Goal: Find specific page/section: Find specific page/section

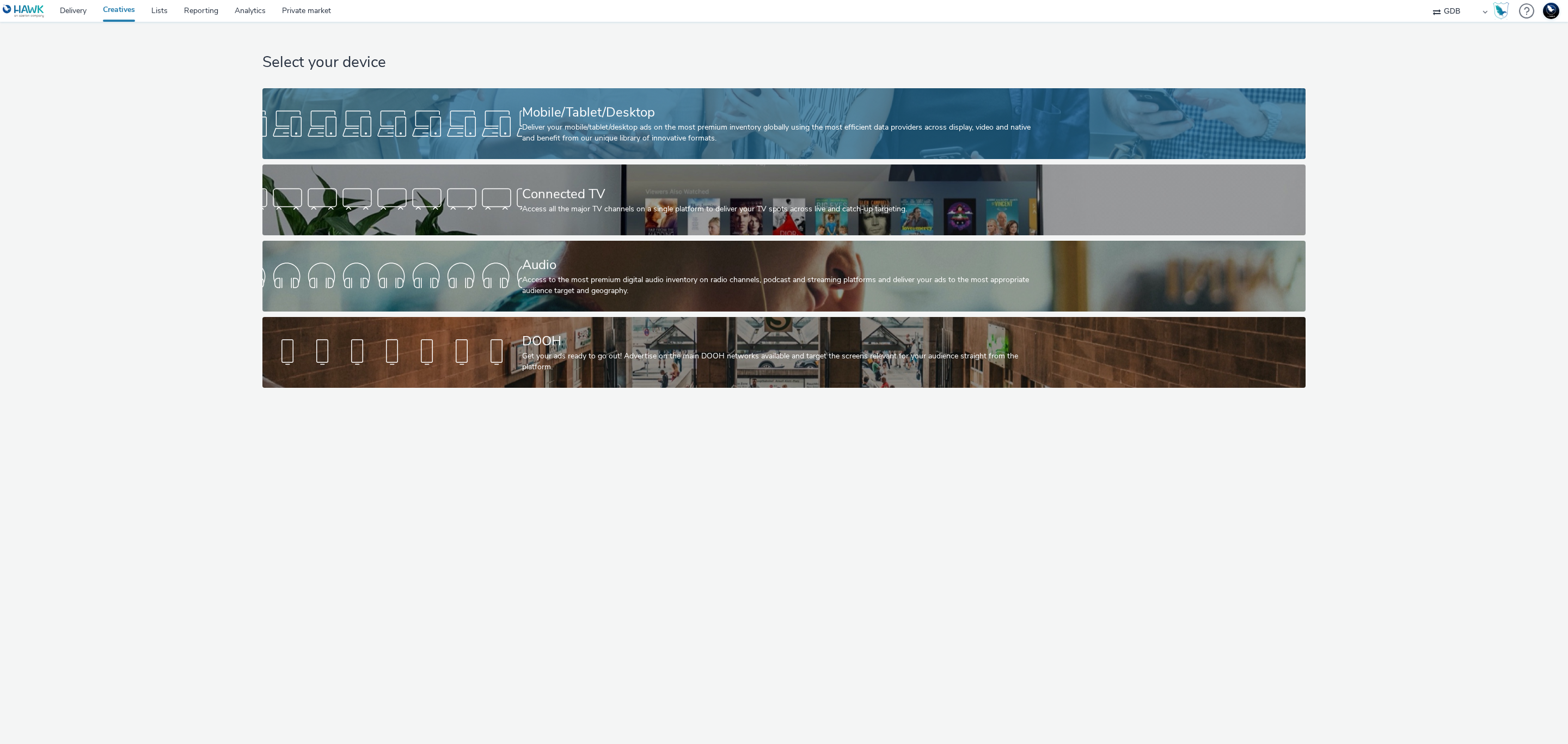
click at [587, 90] on div "Mobile/Tablet/Desktop Deliver your mobile/tablet/desktop ads on the most premiu…" at bounding box center [782, 124] width 519 height 71
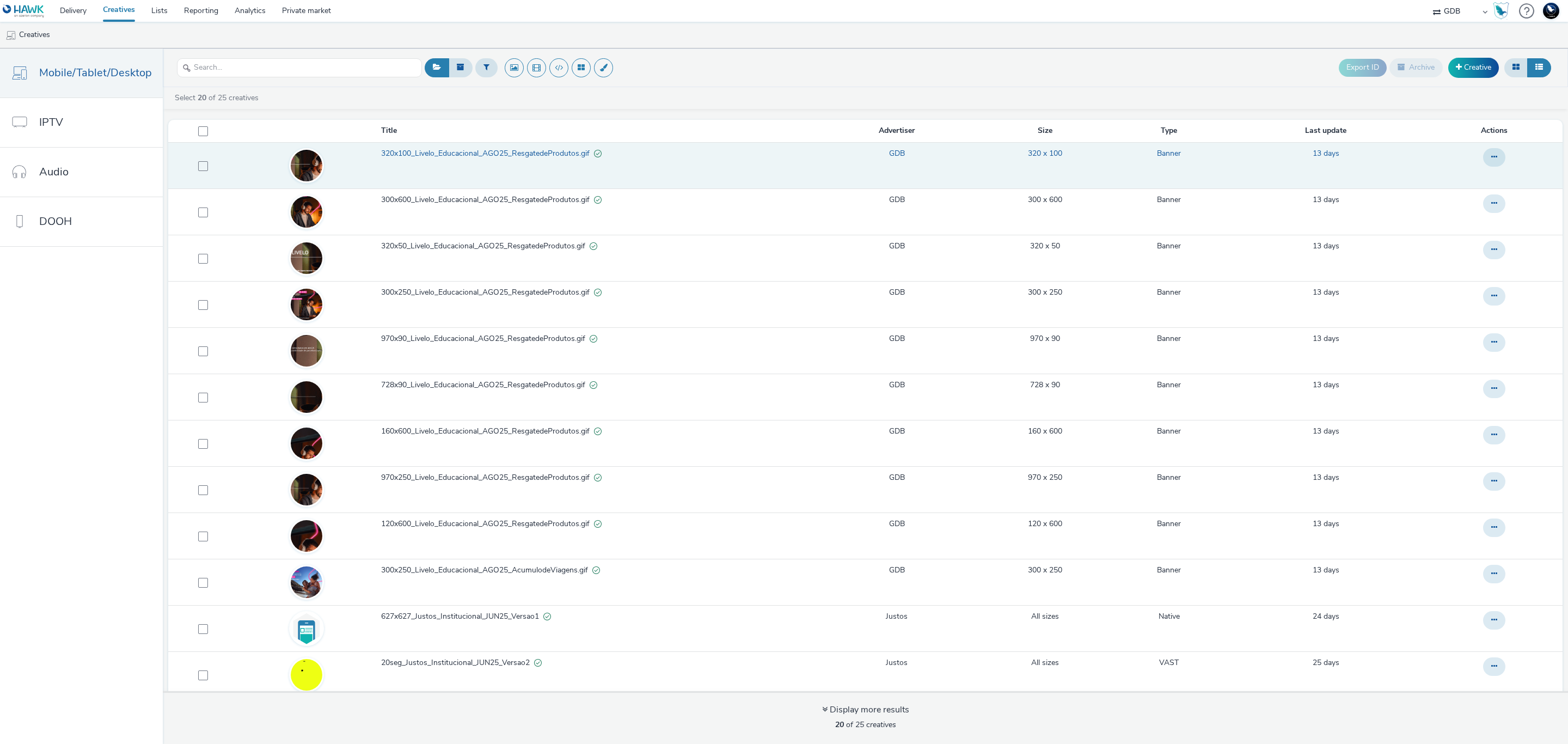
click at [464, 164] on link "320x100_Livelo_Educacional_AGO25_ResgatedeProdutos.gif" at bounding box center [600, 156] width 439 height 16
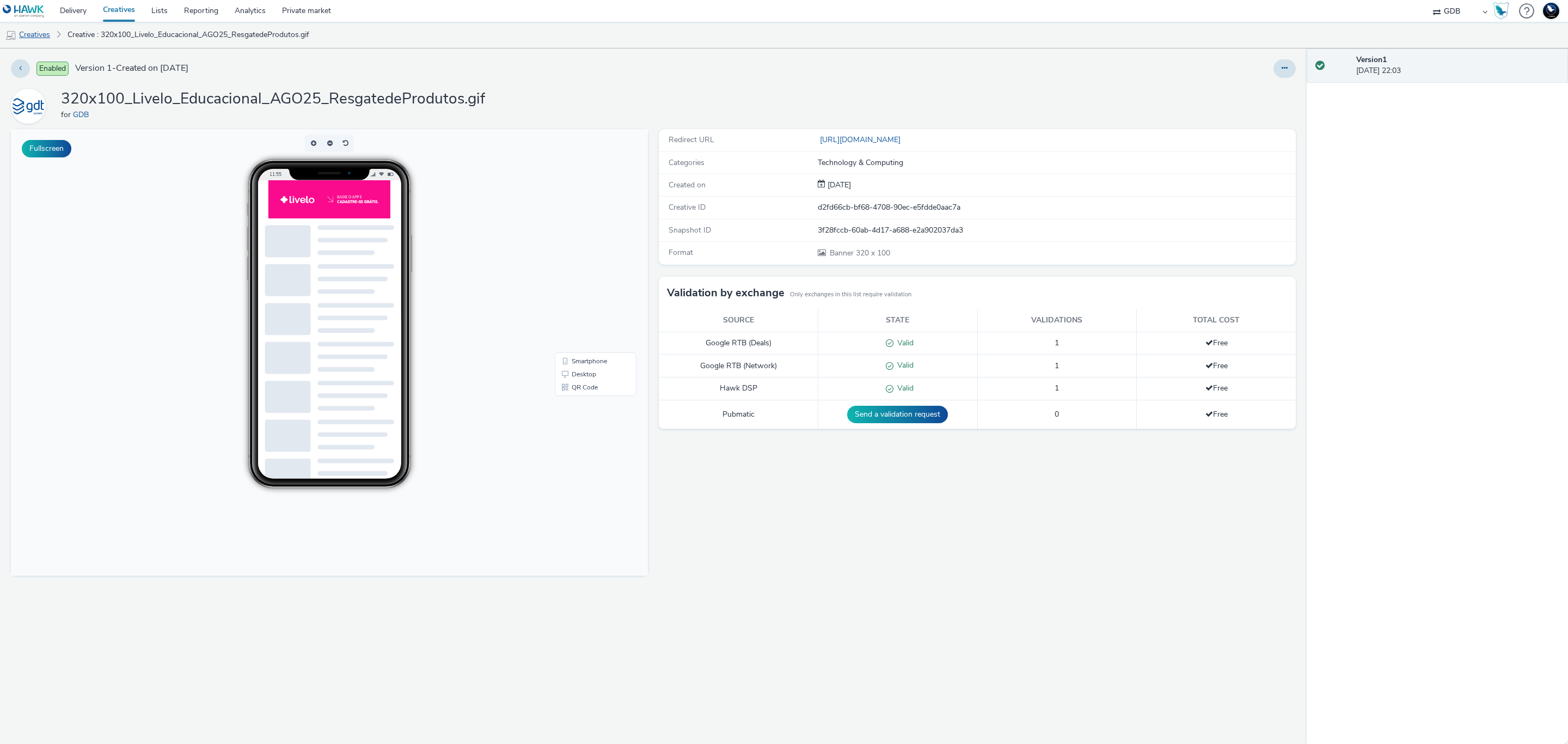
click at [33, 33] on link "Creatives" at bounding box center [27, 35] width 55 height 26
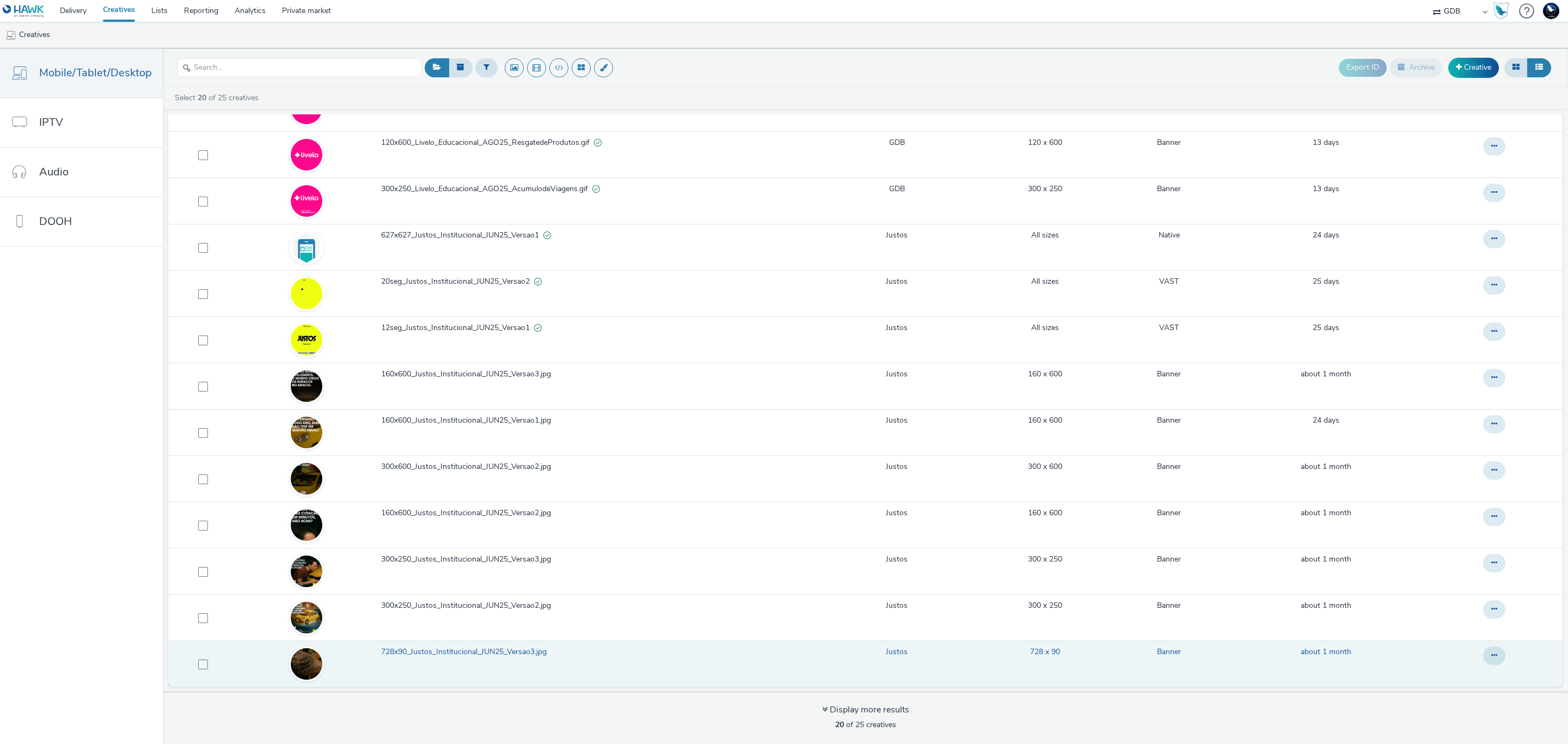
scroll to position [4, 0]
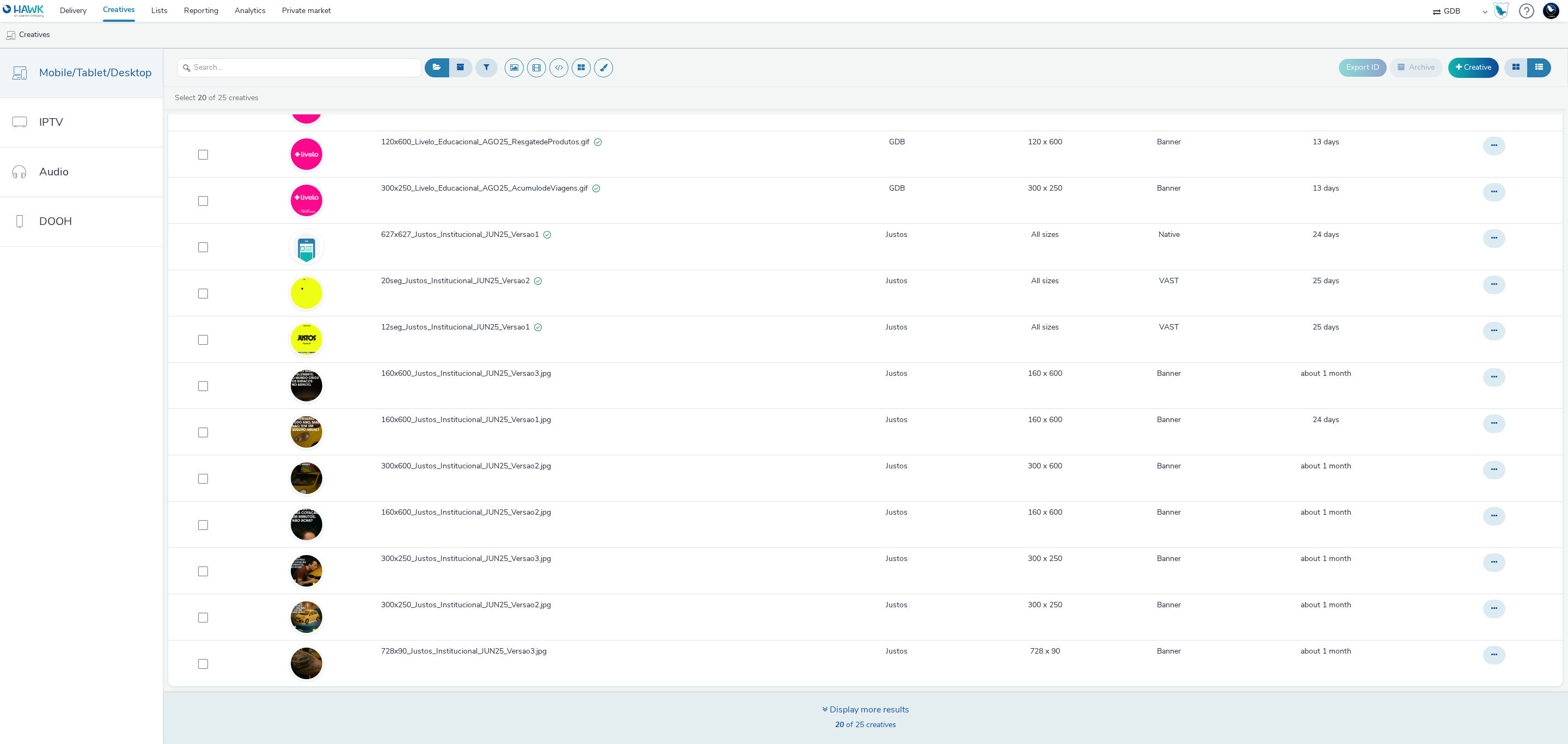
click at [873, 719] on div "Display more results 20 of 25 creatives" at bounding box center [866, 718] width 87 height 29
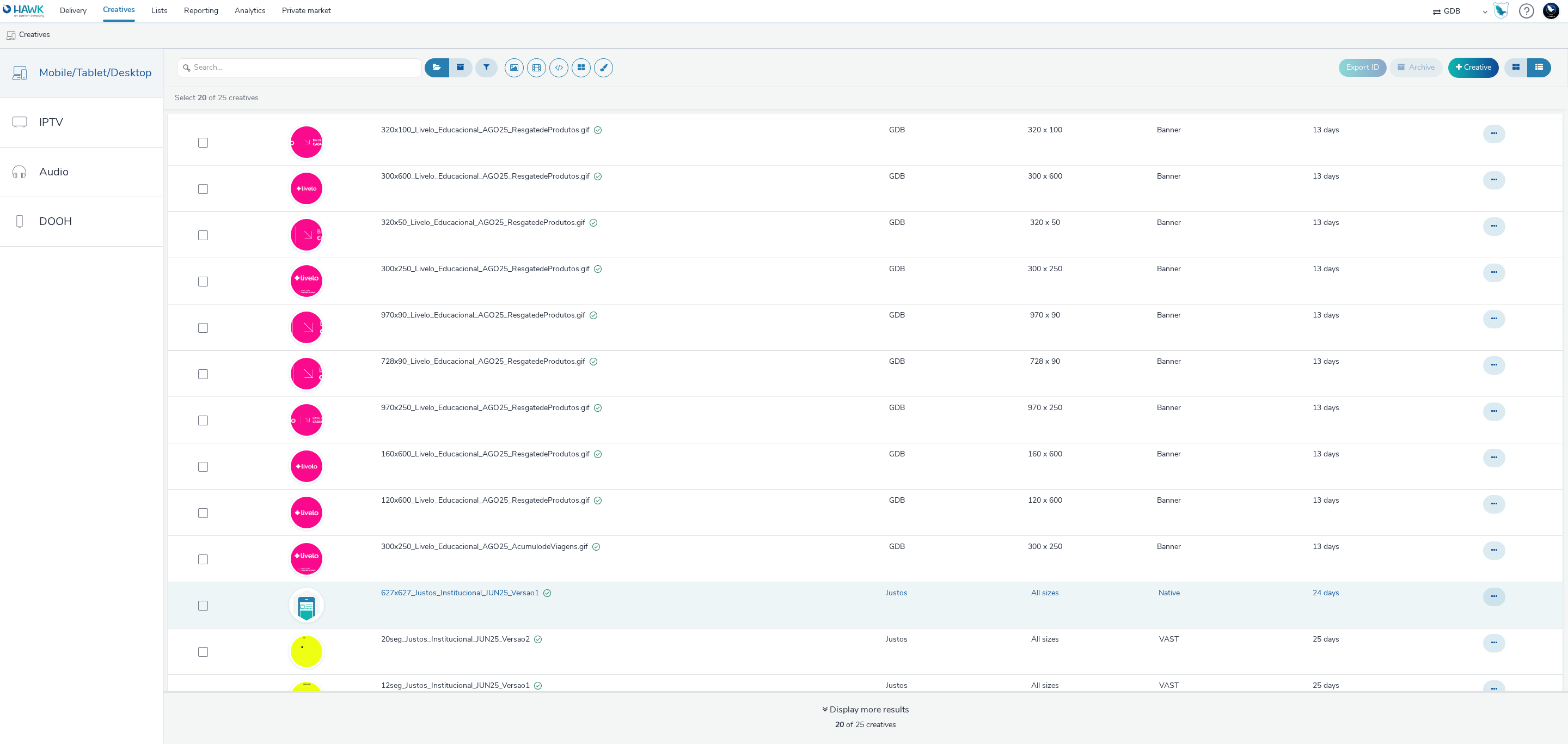
scroll to position [0, 0]
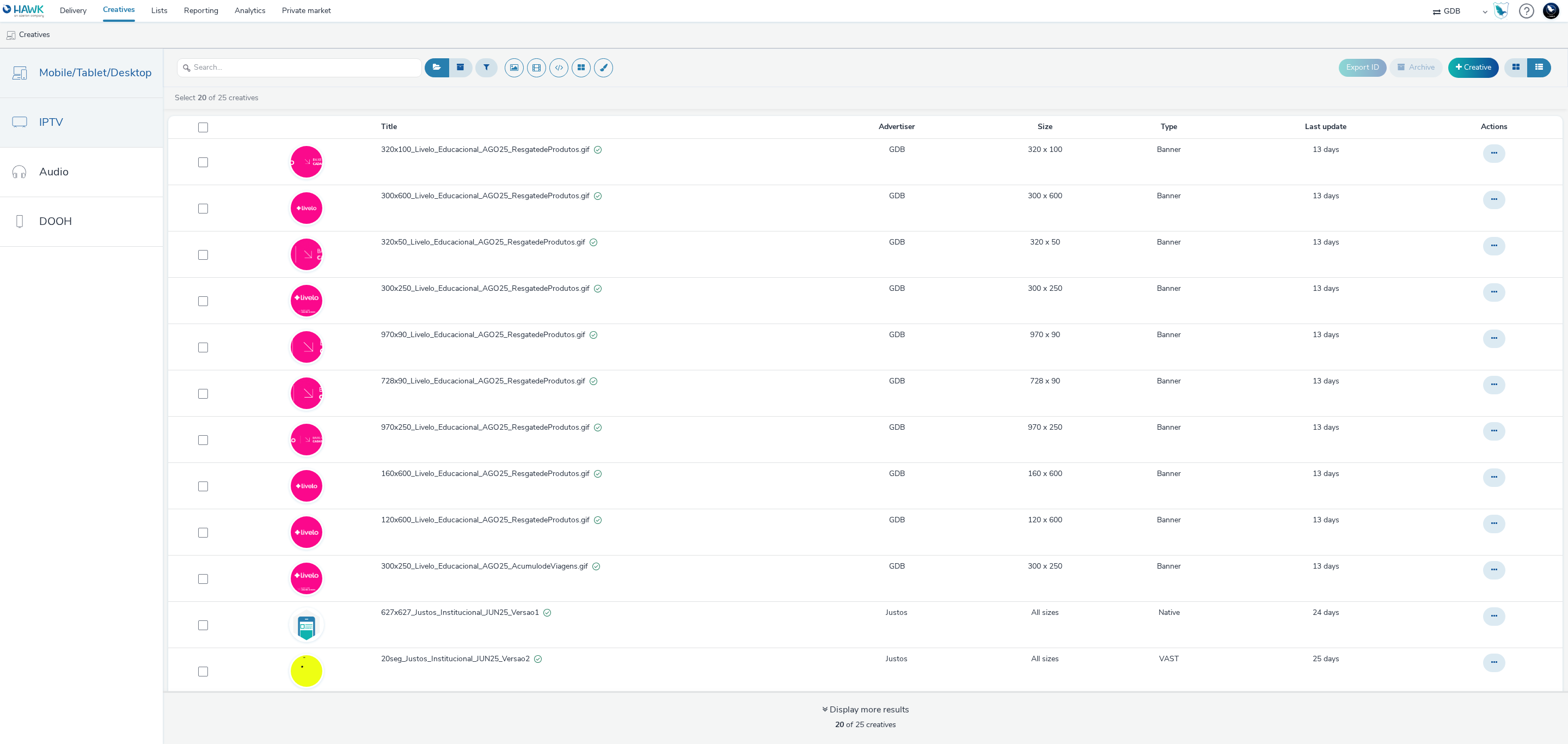
click at [87, 116] on link "IPTV" at bounding box center [81, 122] width 163 height 49
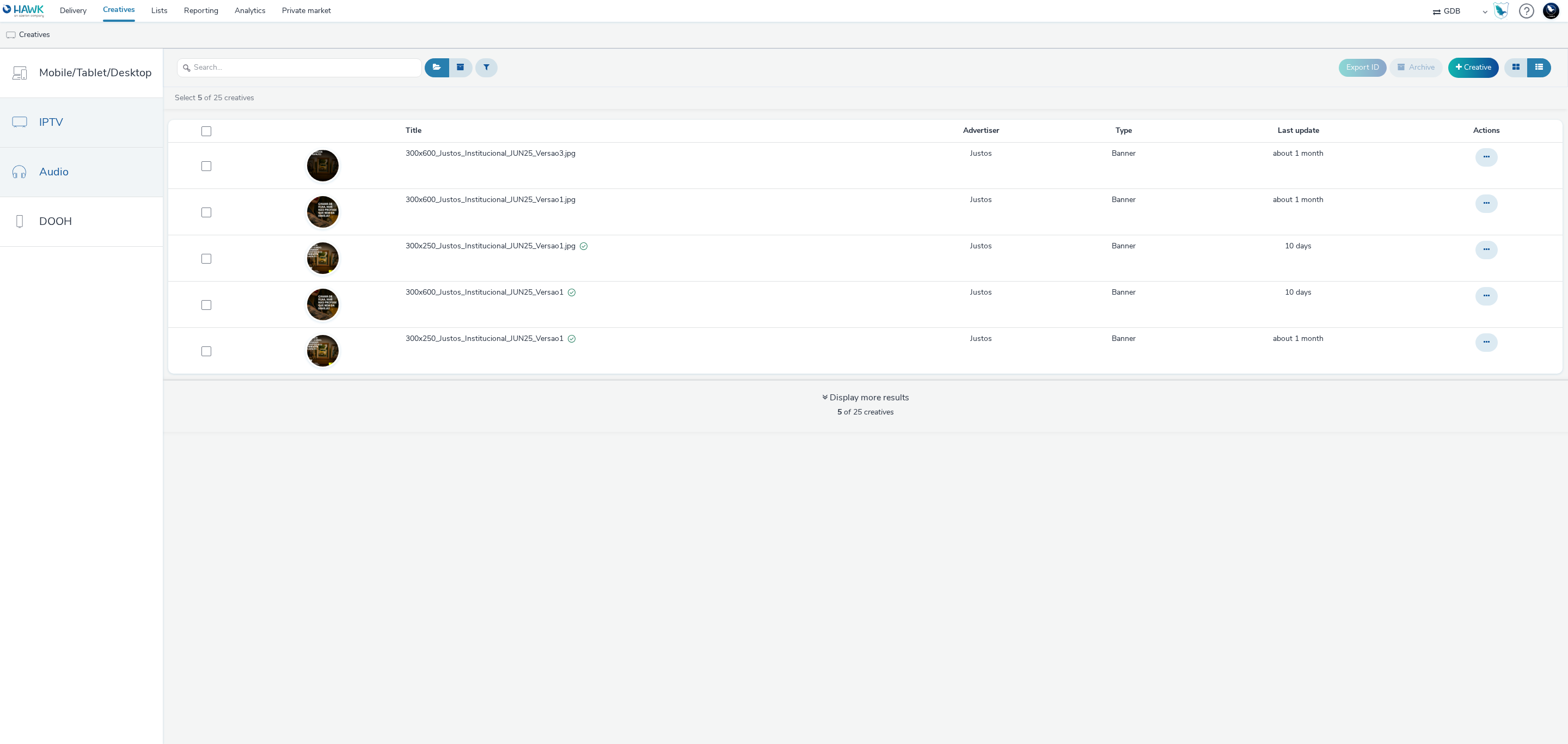
click at [94, 177] on link "Audio" at bounding box center [81, 172] width 163 height 49
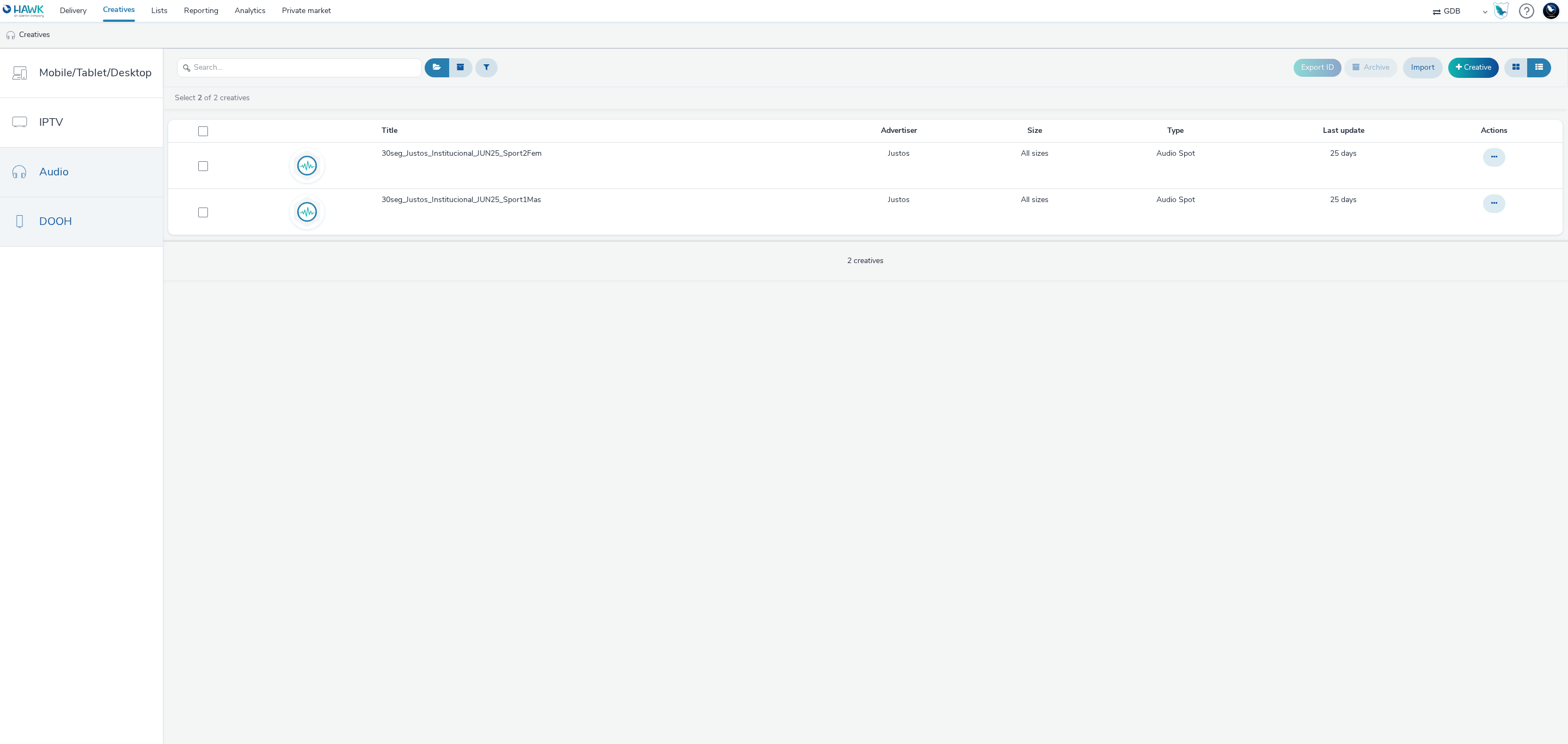
click at [116, 209] on link "DOOH" at bounding box center [81, 222] width 163 height 49
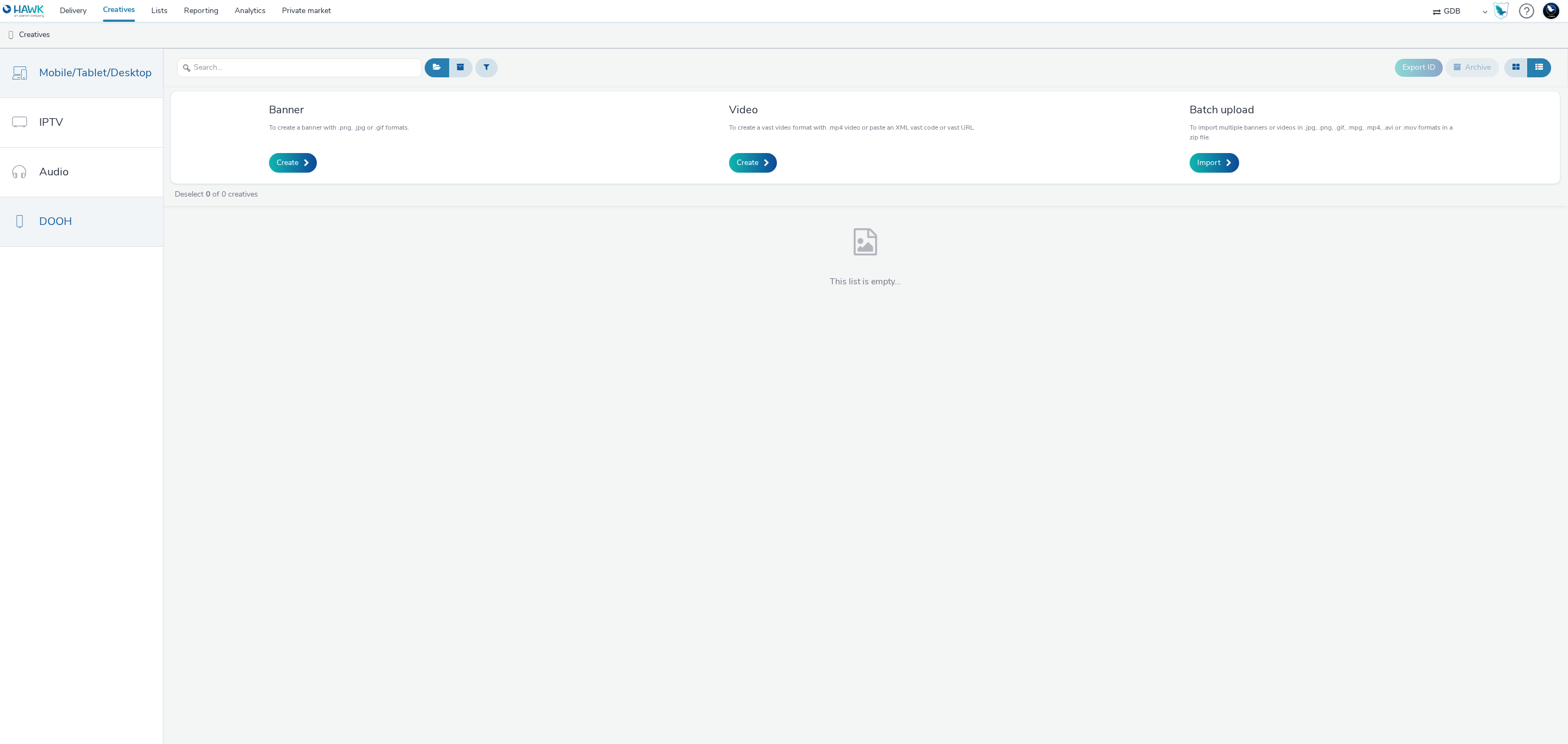
click at [57, 70] on span "Mobile/Tablet/Desktop" at bounding box center [95, 72] width 113 height 16
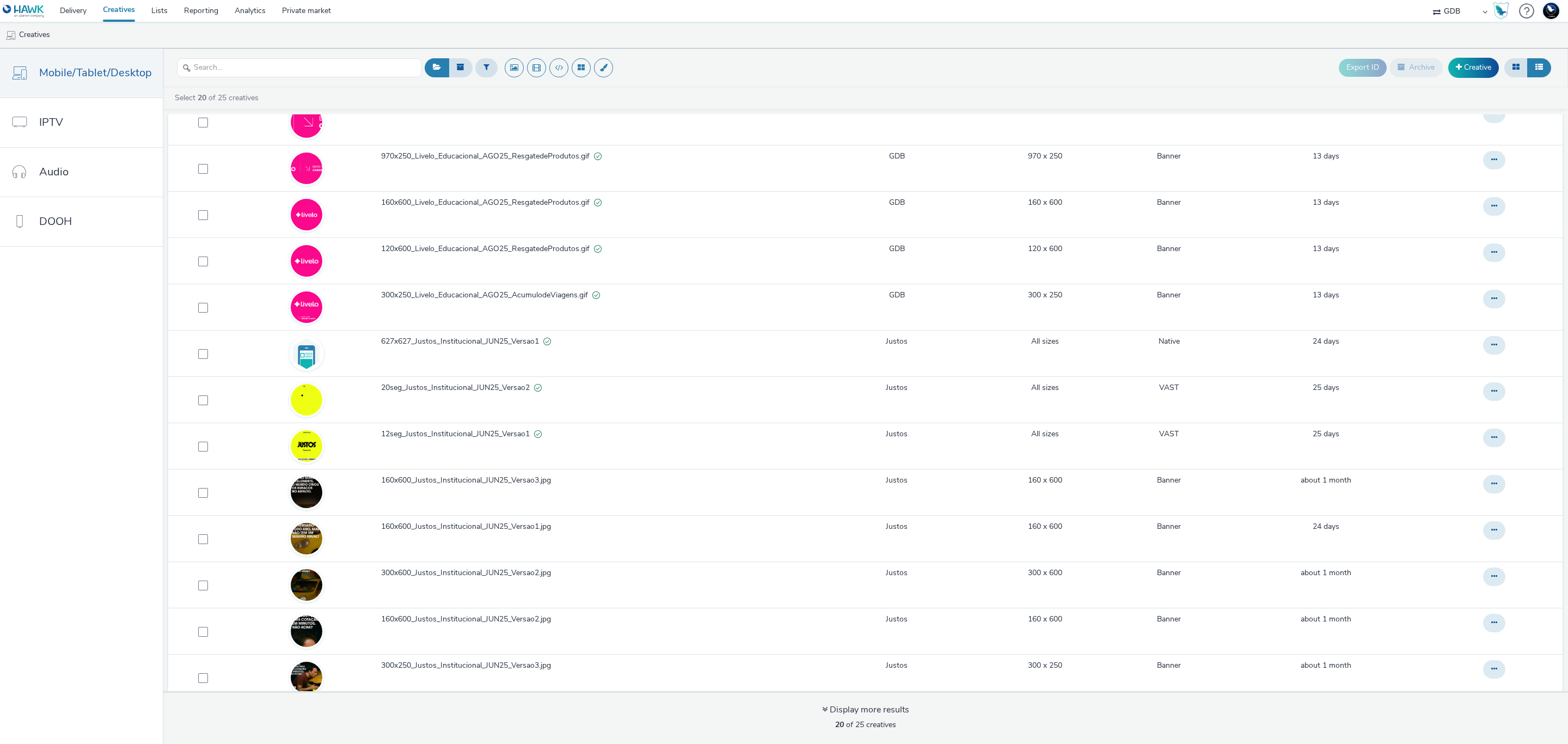
scroll to position [219, 0]
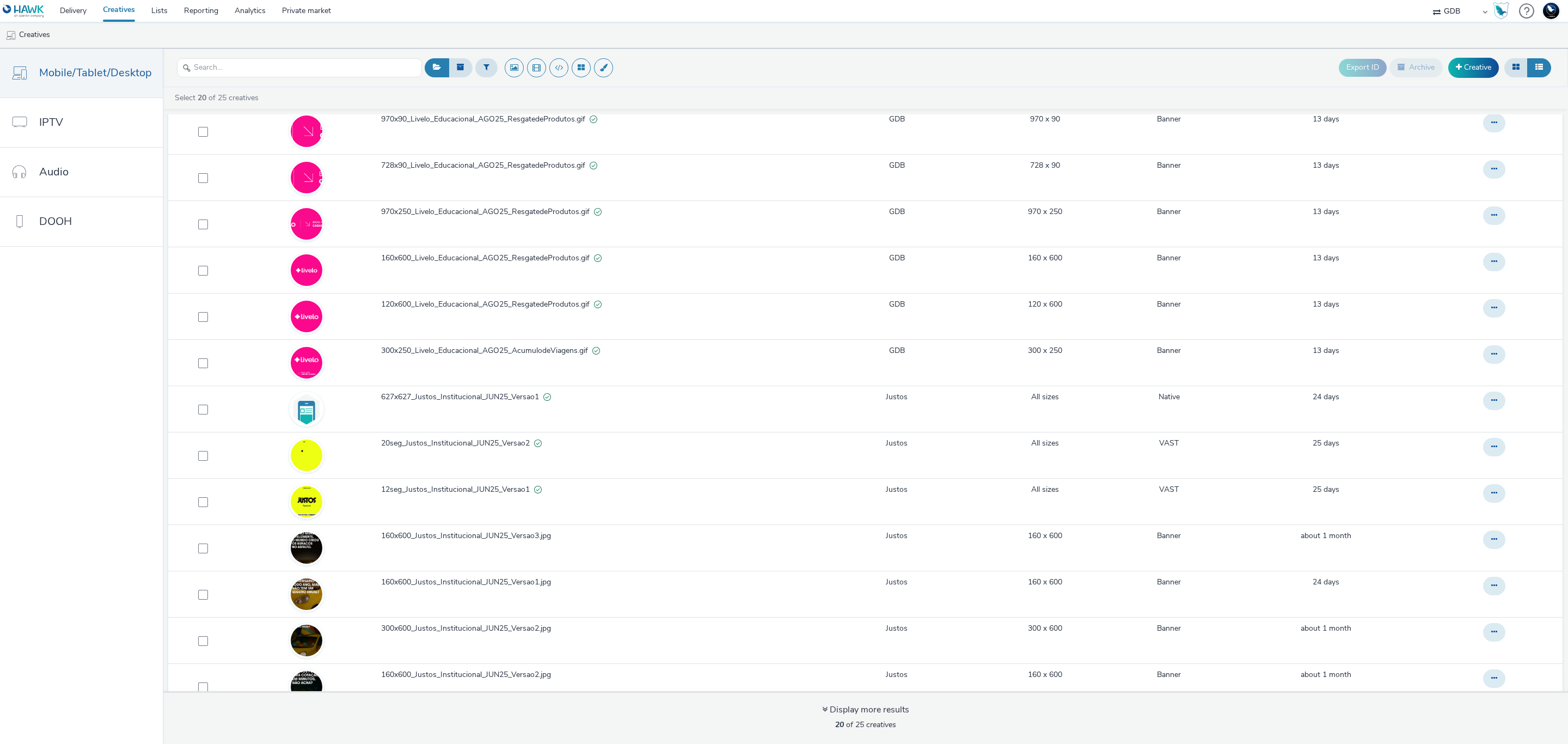
click at [1451, 21] on select "75 Media A8 Media Group ABI Media Abkom AB Abovo Ace & Tate Ad-on Media Nordic …" at bounding box center [1460, 11] width 65 height 22
select select "2fc77e36-bb93-4aa3-9dff-dcb08e02eac6"
click at [1427, 0] on select "75 Media A8 Media Group ABI Media Abkom AB Abovo Ace & Tate Ad-on Media Nordic …" at bounding box center [1460, 11] width 65 height 22
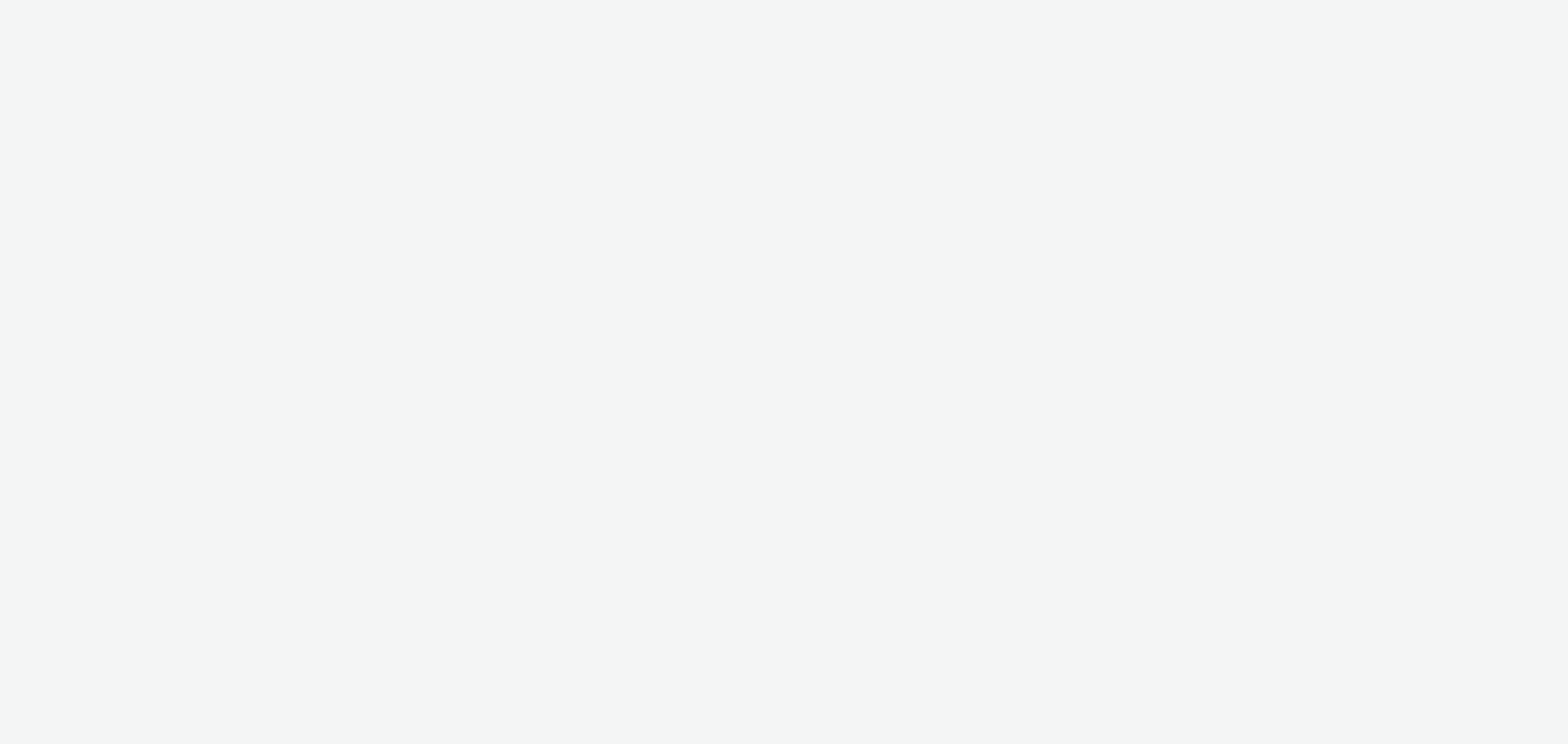
select select "2fc77e36-bb93-4aa3-9dff-dcb08e02eac6"
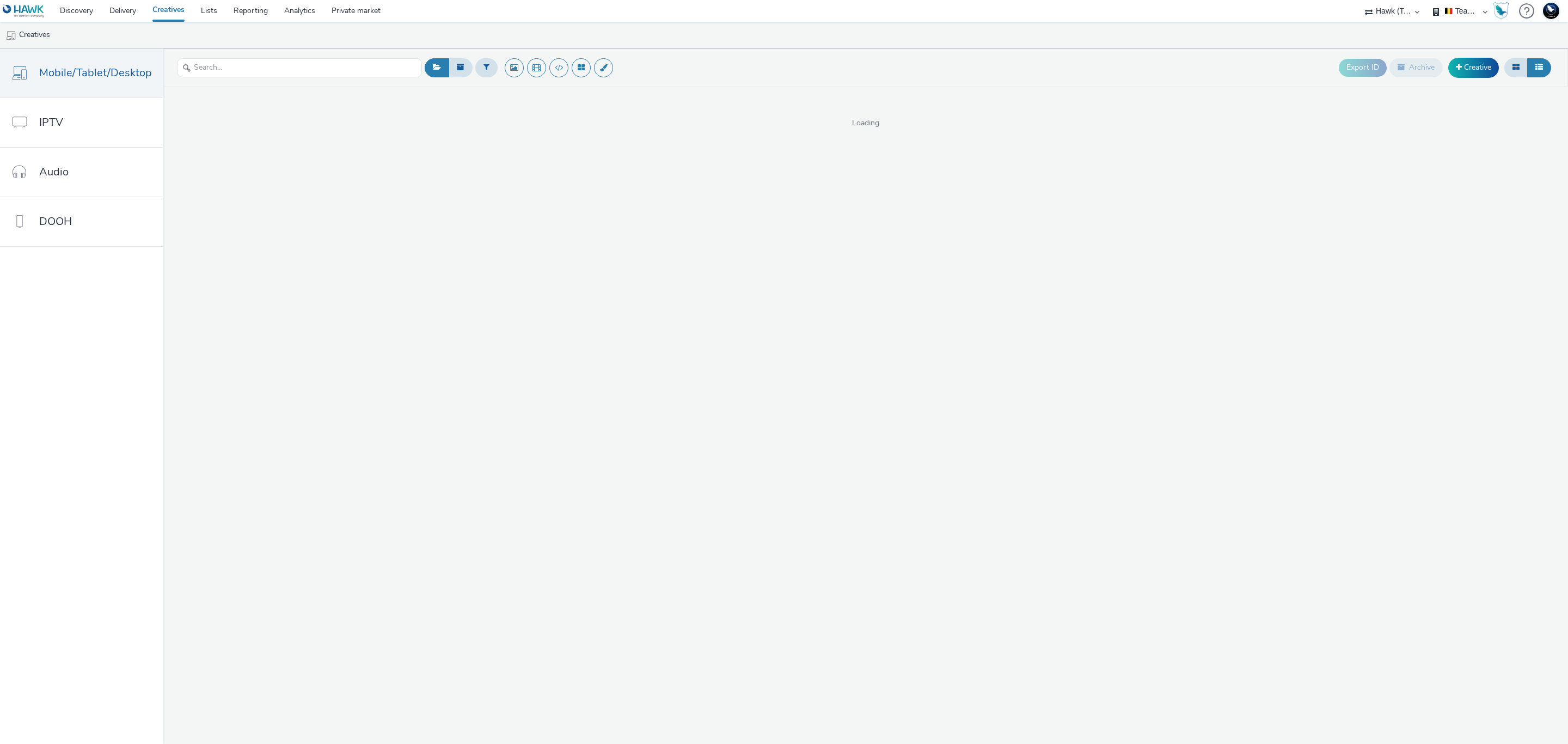
click at [1463, 20] on select "🇧🇪 Team BE 🇩🇪 Team DE 🇫🇷 Team FR 🇬🇧 Team UK 🌍 Demonstration 📡 Integration tests…" at bounding box center [1460, 11] width 65 height 22
select select "2405a9d4-3350-4458-8d06-44f78962fa76"
click at [1427, 0] on select "🇧🇪 Team BE 🇩🇪 Team DE 🇫🇷 Team FR 🇬🇧 Team UK 🌍 Demonstration 📡 Integration tests…" at bounding box center [1460, 11] width 65 height 22
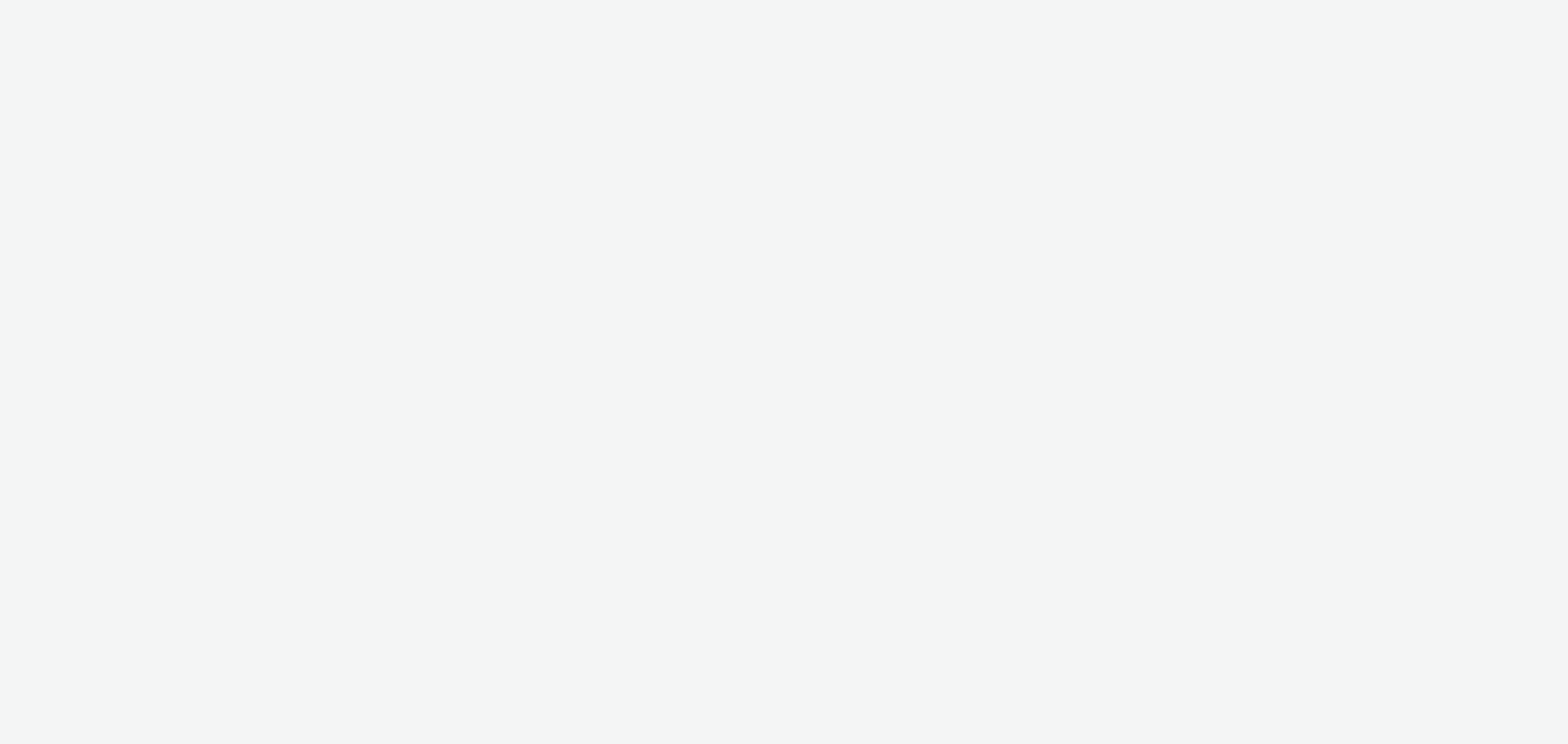
select select "2fc77e36-bb93-4aa3-9dff-dcb08e02eac6"
select select "2405a9d4-3350-4458-8d06-44f78962fa76"
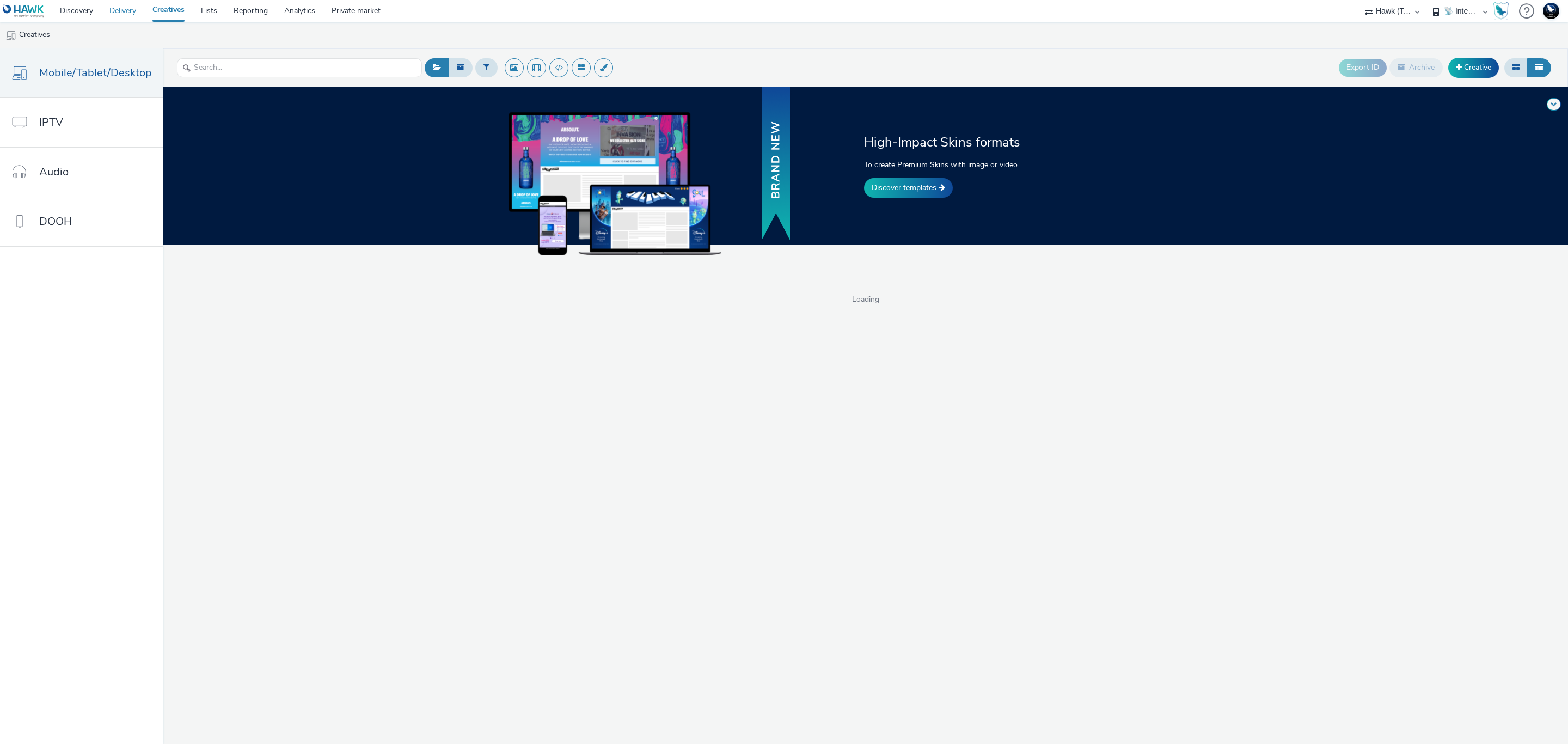
click at [119, 12] on link "Delivery" at bounding box center [122, 11] width 43 height 22
